Goal: Task Accomplishment & Management: Complete application form

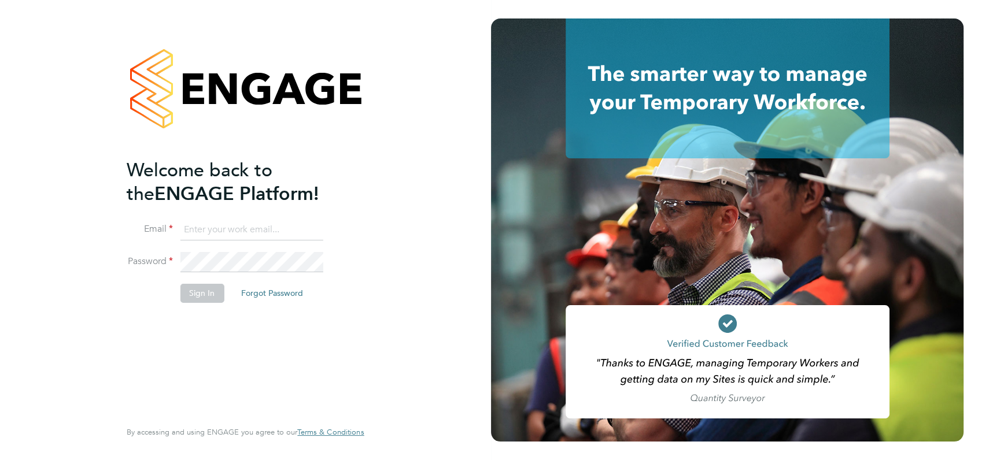
type input "angela@class1personnel.com"
click at [405, 277] on div "Welcome back to the ENGAGE Platform! Email angela@class1personnel.com Password …" at bounding box center [245, 230] width 491 height 460
click at [203, 295] on button "Sign In" at bounding box center [202, 293] width 44 height 18
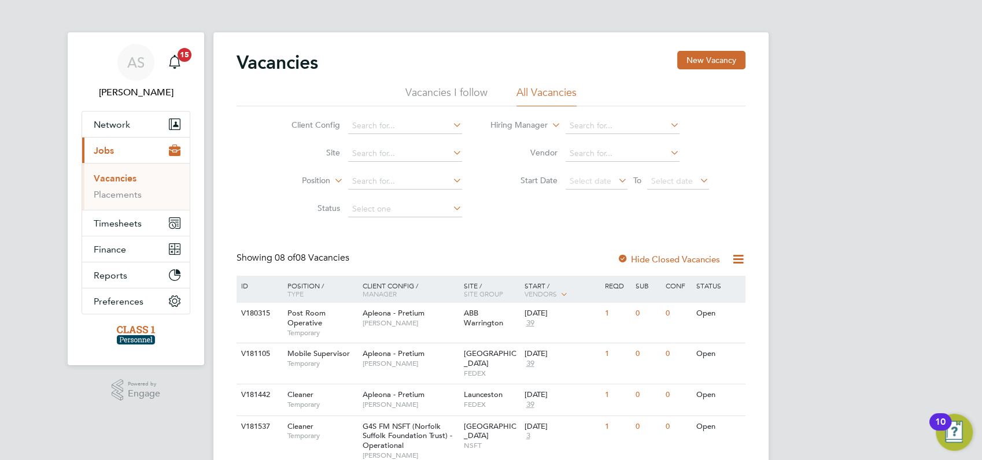
click at [851, 277] on div "AS Angela Sabaroche Notifications 15 Applications: Network Businesses Sites Wor…" at bounding box center [491, 359] width 982 height 719
click at [184, 53] on span "15" at bounding box center [184, 55] width 14 height 14
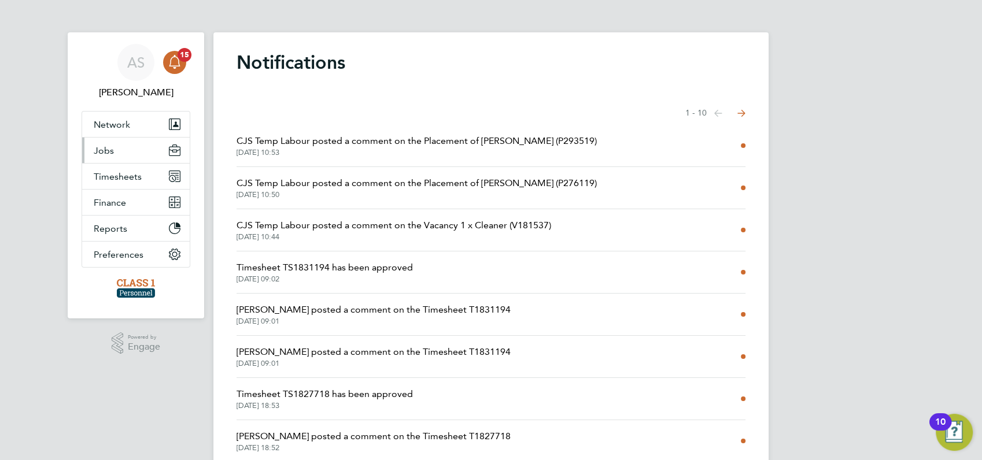
click at [130, 151] on button "Jobs" at bounding box center [136, 150] width 108 height 25
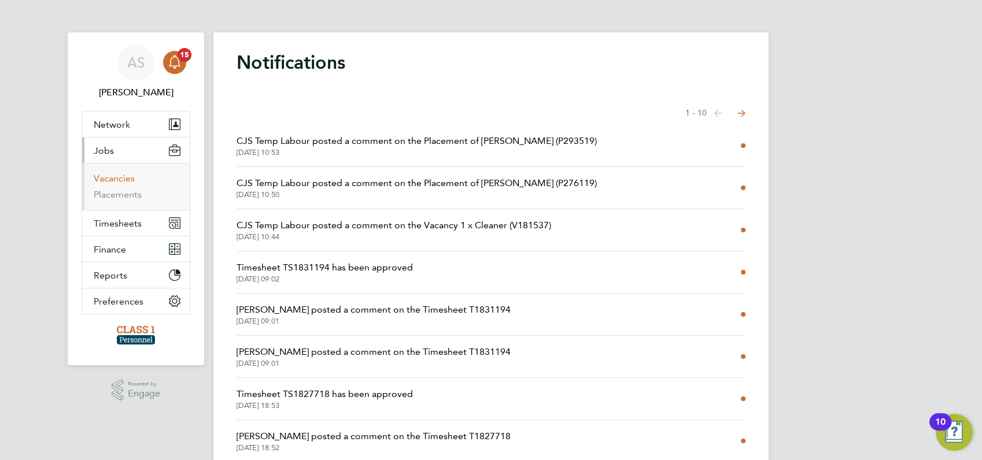
click at [123, 177] on link "Vacancies" at bounding box center [114, 178] width 41 height 11
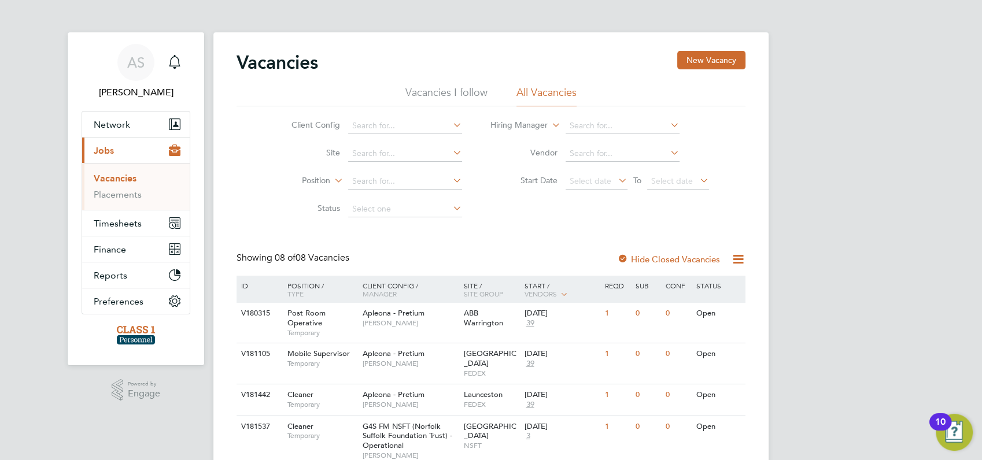
click at [818, 288] on div "AS Angela Sabaroche Notifications Applications: Network Businesses Sites Worker…" at bounding box center [491, 359] width 982 height 719
click at [259, 418] on div "V181537" at bounding box center [258, 426] width 40 height 21
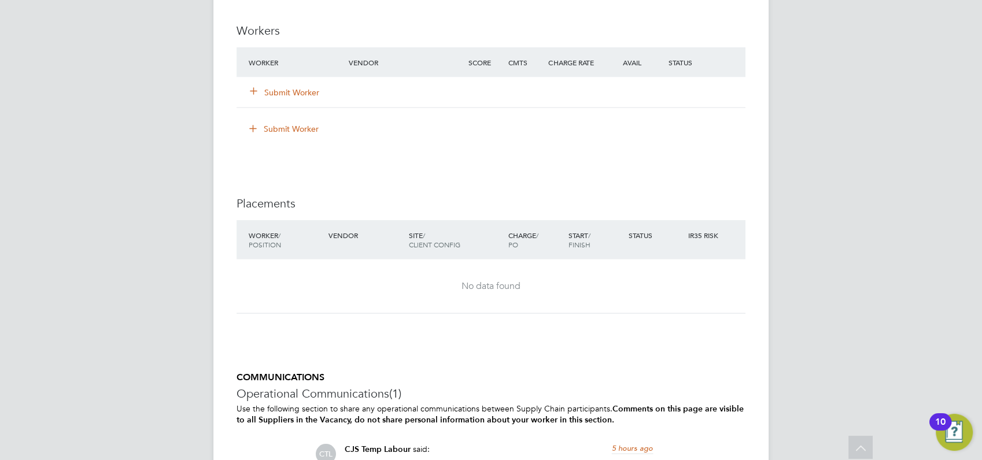
scroll to position [2155, 0]
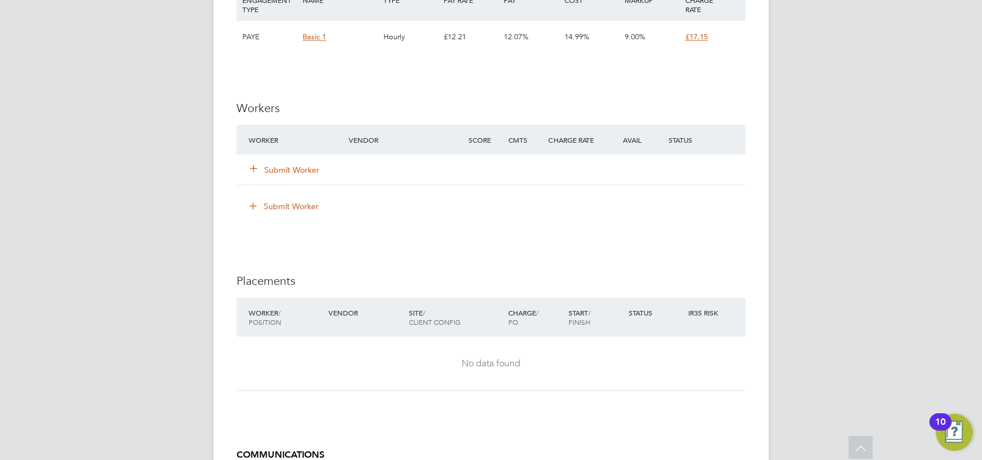
click at [277, 169] on button "Submit Worker" at bounding box center [284, 170] width 69 height 12
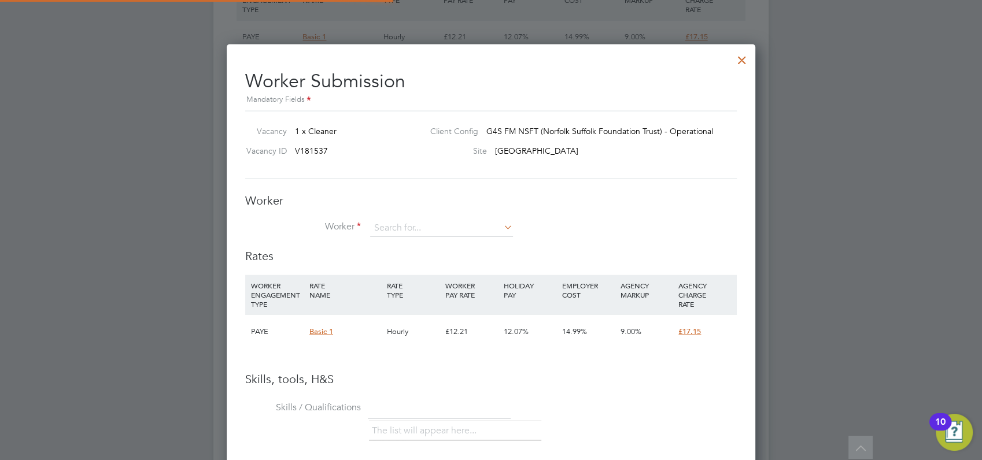
scroll to position [730, 529]
click at [396, 222] on input at bounding box center [441, 227] width 143 height 17
type input "b"
click at [807, 297] on div at bounding box center [491, 230] width 982 height 460
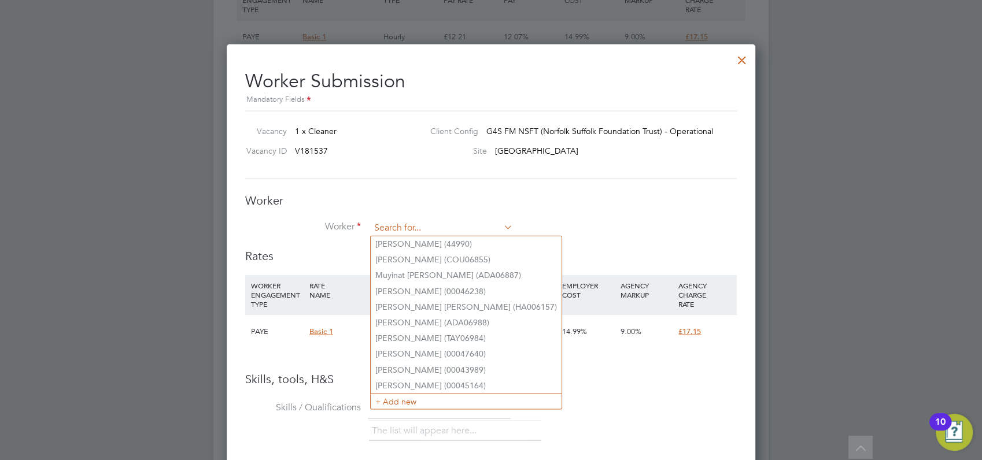
click at [404, 223] on input at bounding box center [441, 227] width 143 height 17
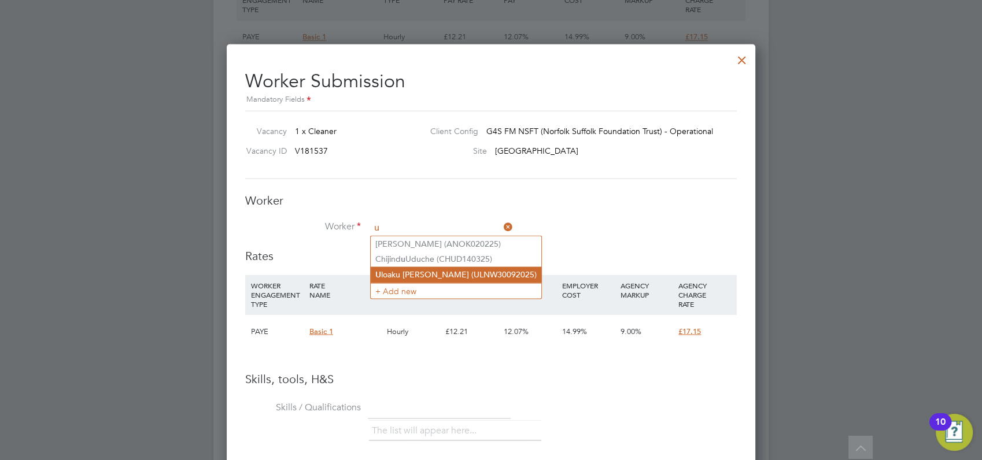
type input "u"
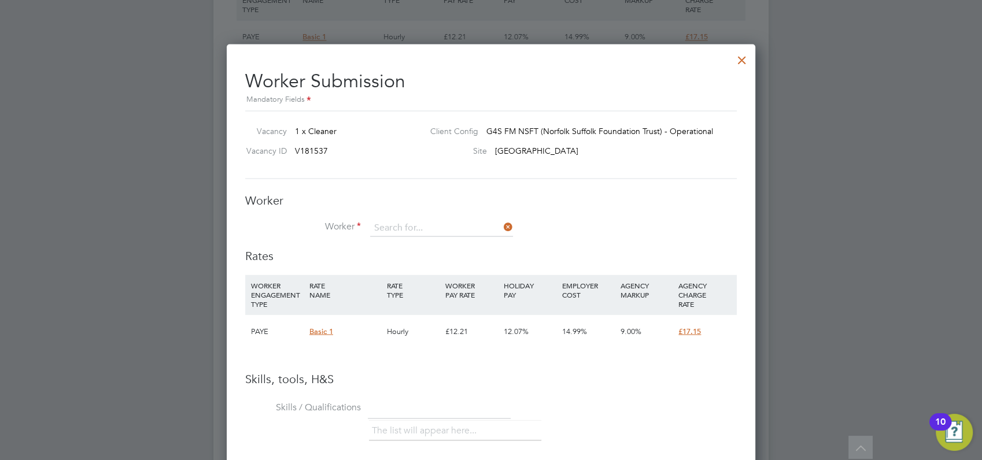
click at [417, 273] on li "U loaku [PERSON_NAME] (ULNW30092025)" at bounding box center [456, 274] width 171 height 16
type input "Uloaku [PERSON_NAME] (ULNW30092025)"
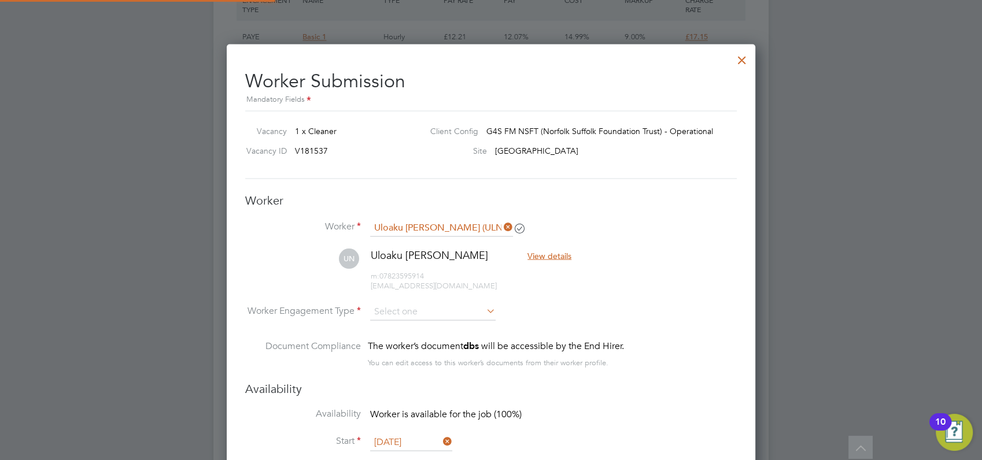
scroll to position [972, 529]
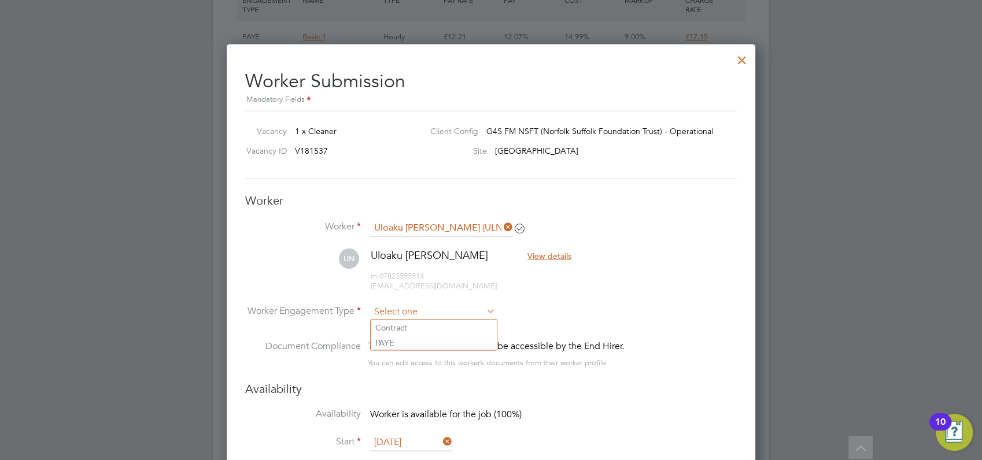
click at [417, 310] on input at bounding box center [432, 311] width 125 height 17
click at [408, 310] on input at bounding box center [432, 311] width 125 height 17
click at [390, 343] on li "PAYE" at bounding box center [434, 342] width 126 height 15
type input "PAYE"
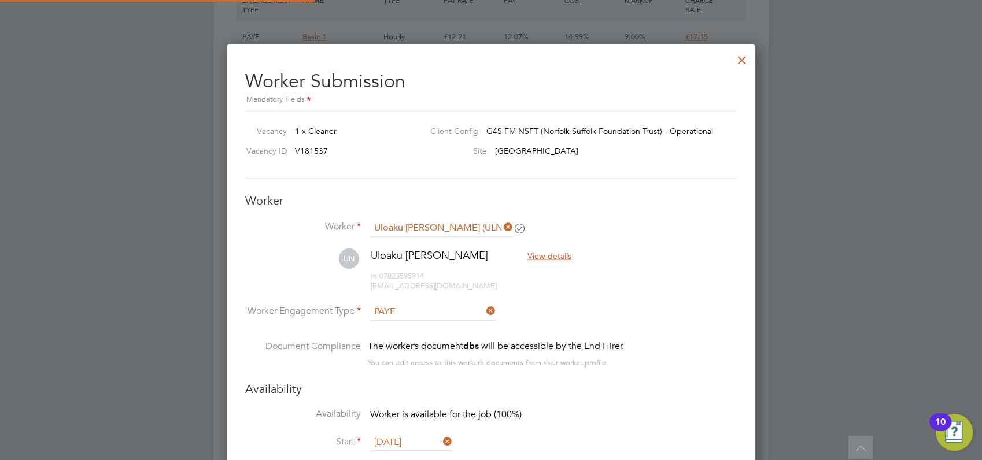
scroll to position [35, 58]
click at [823, 316] on div at bounding box center [491, 230] width 982 height 460
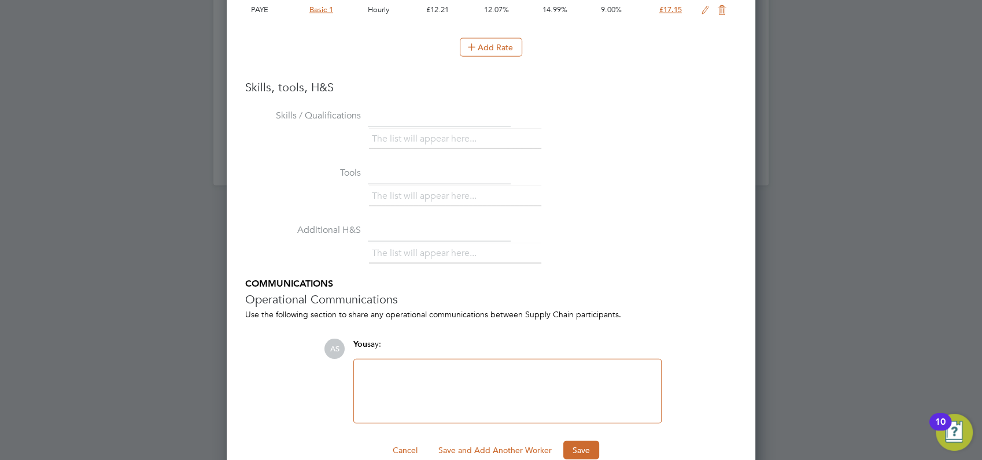
scroll to position [2740, 0]
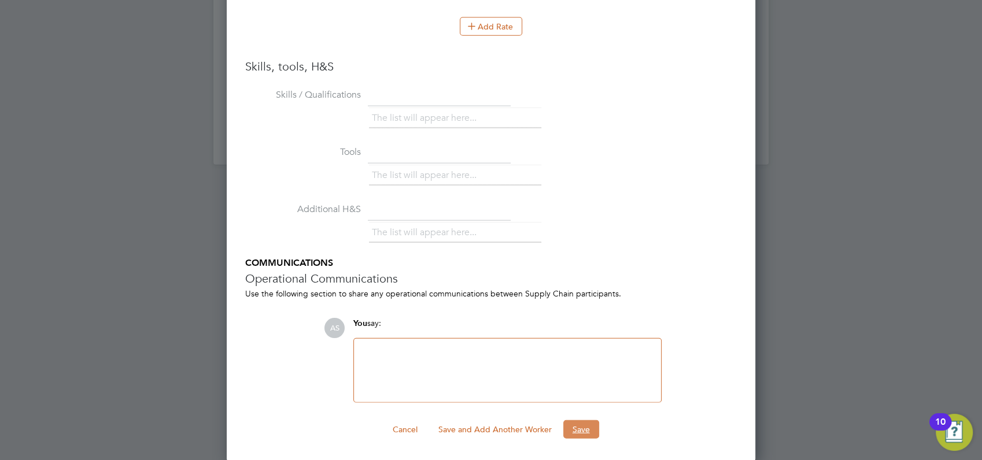
click at [583, 425] on button "Save" at bounding box center [581, 429] width 36 height 18
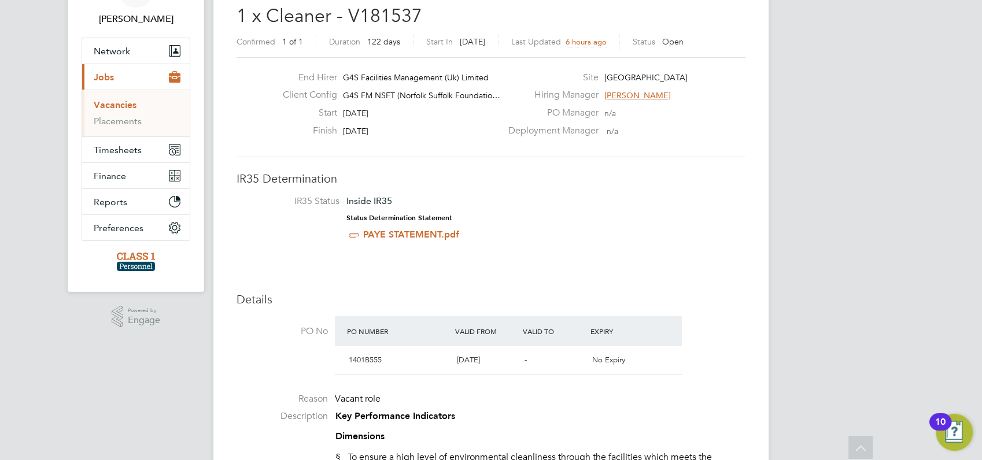
scroll to position [0, 0]
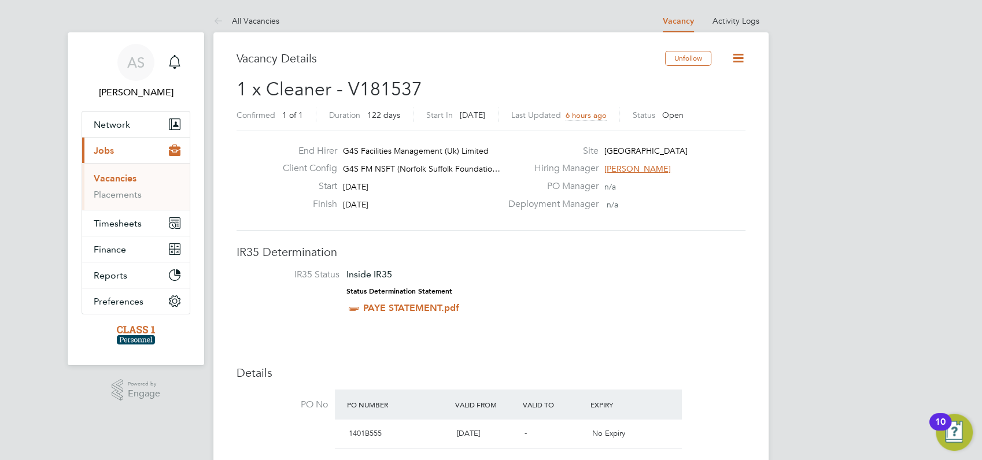
click at [114, 178] on link "Vacancies" at bounding box center [115, 178] width 43 height 11
